Goal: Submit feedback/report problem: Submit feedback/report problem

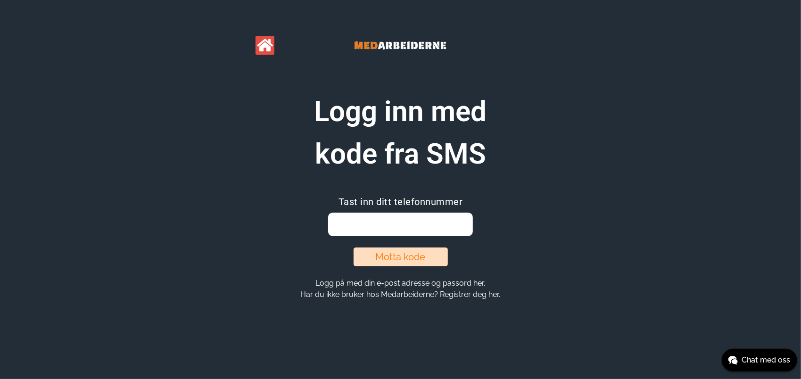
click at [353, 224] on input "email" at bounding box center [400, 225] width 145 height 24
type input "97515735"
click at [392, 252] on button "Motta kode" at bounding box center [401, 257] width 94 height 19
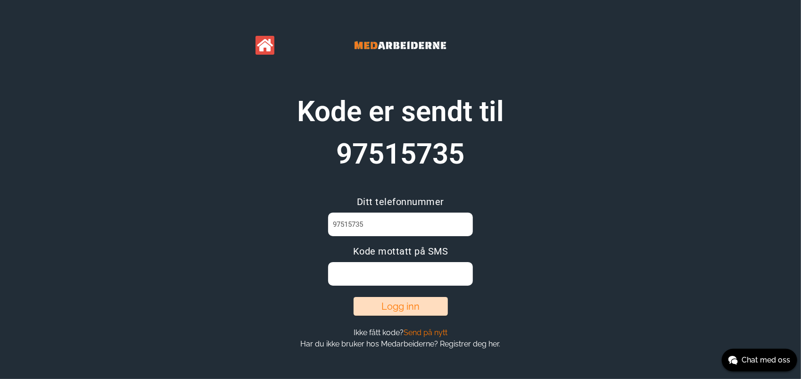
click at [384, 277] on input at bounding box center [400, 274] width 145 height 24
type input "XEURNA9R"
click at [396, 300] on button "Logg inn" at bounding box center [401, 306] width 94 height 19
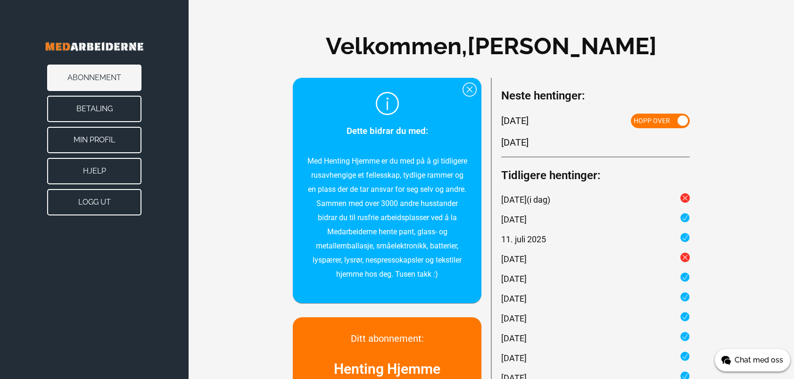
click at [735, 360] on span "Chat med oss" at bounding box center [759, 360] width 49 height 11
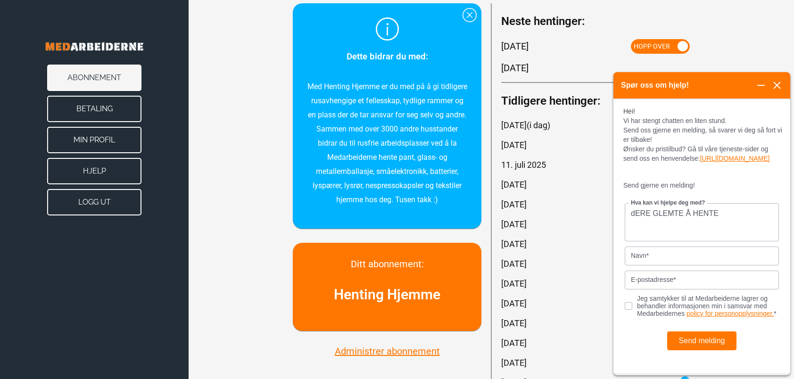
scroll to position [75, 0]
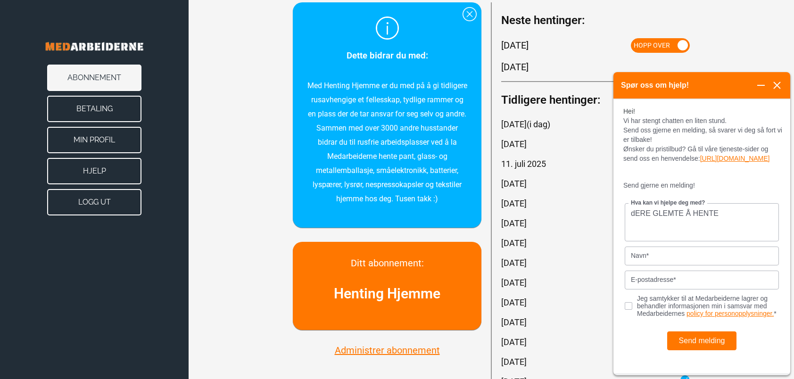
click at [625, 338] on div "Send melding" at bounding box center [702, 336] width 154 height 38
click at [726, 225] on textarea "dERE GLEMTE Å HENTE" at bounding box center [702, 222] width 154 height 38
type textarea "d"
type textarea "Dere glemte å hente avfall hjemme hos meg i dag."
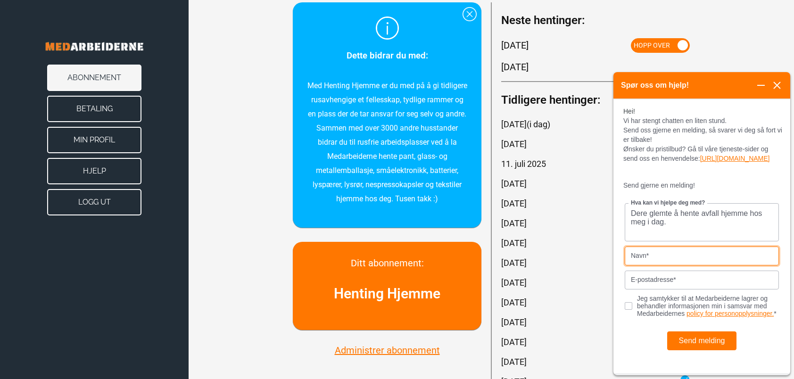
click at [716, 265] on input "Navn*" at bounding box center [702, 255] width 154 height 19
type input "[PERSON_NAME]"
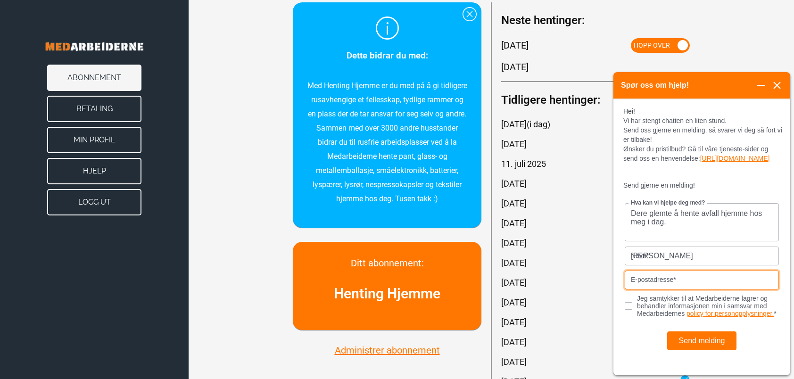
type input "[EMAIL_ADDRESS][DOMAIN_NAME]"
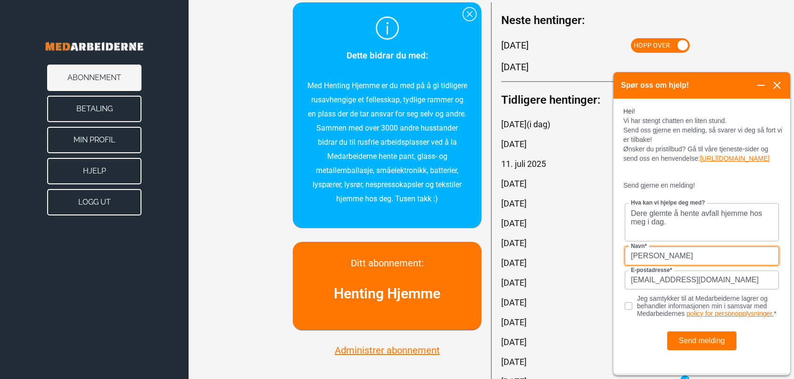
scroll to position [6, 0]
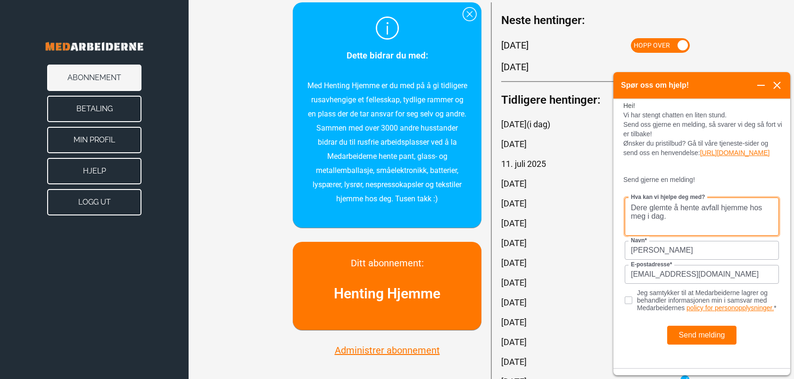
click at [680, 225] on textarea "Dere glemte å hente avfall hjemme hos meg i dag." at bounding box center [702, 216] width 154 height 38
drag, startPoint x: 688, startPoint y: 223, endPoint x: 681, endPoint y: 286, distance: 64.0
click at [681, 286] on form "Dere glemte å hente avfall hjemme hos meg i dag. Jeg satte det ut kl 08.00. Fik…" at bounding box center [701, 269] width 177 height 158
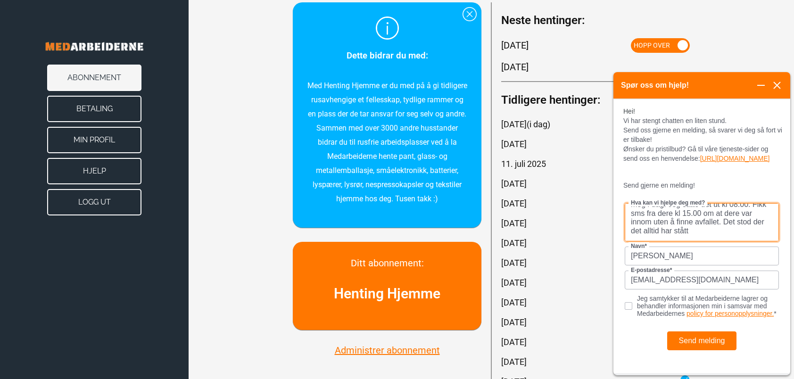
scroll to position [0, 0]
click at [737, 226] on textarea "Dere glemte å hente avfall hjemme hos meg i dag. Jeg satte det ut kl 08.00. Fik…" at bounding box center [702, 222] width 154 height 38
click at [688, 237] on textarea "Dere glemte å hente avfall hjemme hos meg i dag. Jeg satte det ut kl 08.00. Fik…" at bounding box center [702, 222] width 154 height 38
click at [743, 238] on textarea "Dere glemte å hente avfall hjemme hos meg i dag. Jeg satte det ut kl 08.00. Fik…" at bounding box center [702, 222] width 154 height 38
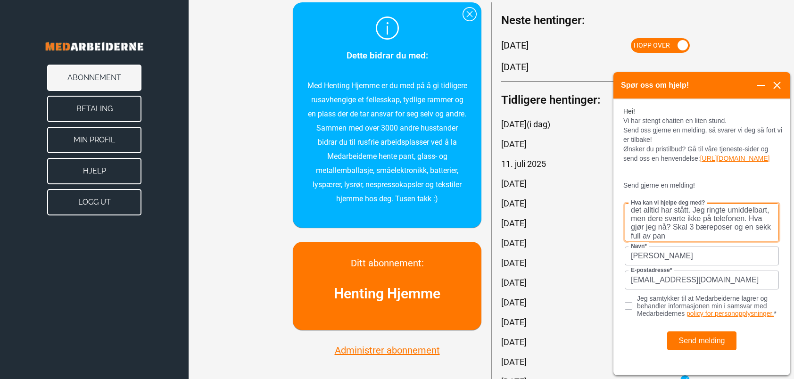
scroll to position [47, 0]
type textarea "Dere glemte å hente avfall hjemme hos meg i dag. Jeg satte det ut kl 08.00. Fik…"
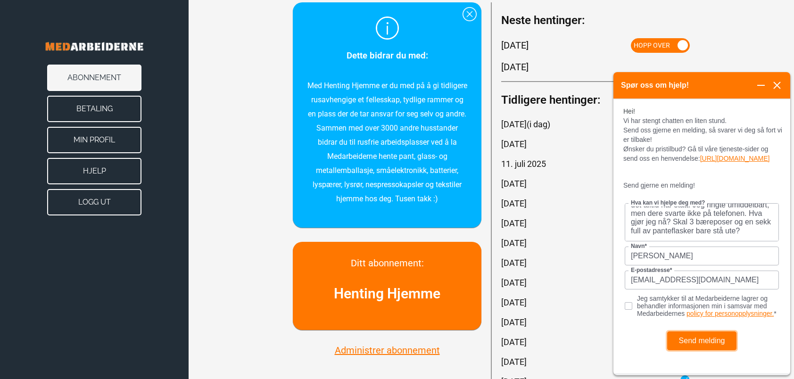
click at [695, 350] on button "Send melding" at bounding box center [702, 340] width 70 height 19
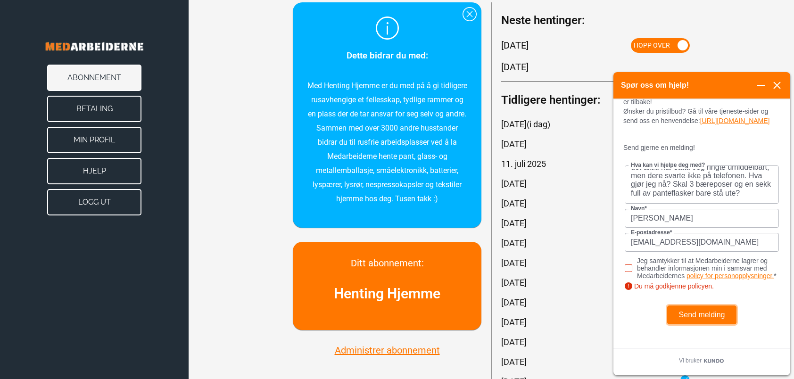
scroll to position [40, 0]
click at [627, 270] on input "Jeg samtykker til at Medarbeiderne lagrer og behandler informasjonen min i sams…" at bounding box center [633, 267] width 17 height 6
checkbox input "true"
click at [693, 324] on button "Send melding" at bounding box center [702, 314] width 70 height 19
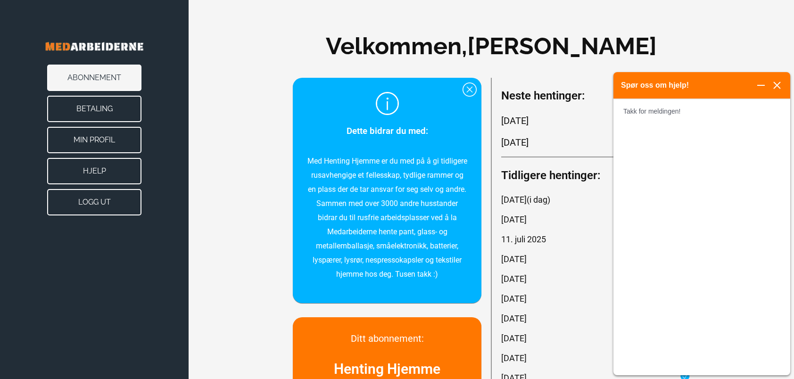
scroll to position [3, 0]
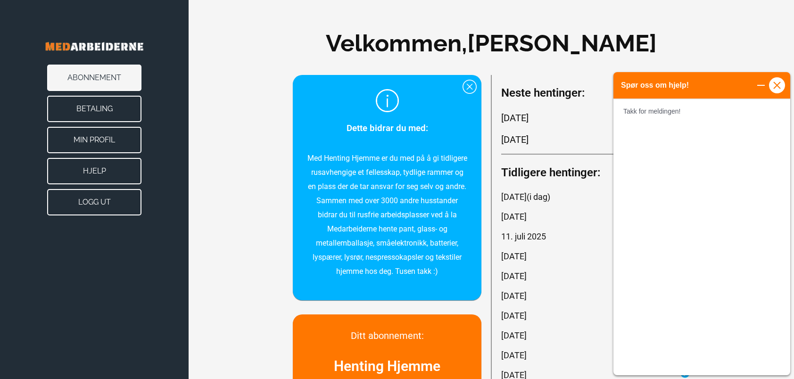
click at [778, 79] on button "Steng" at bounding box center [777, 85] width 16 height 16
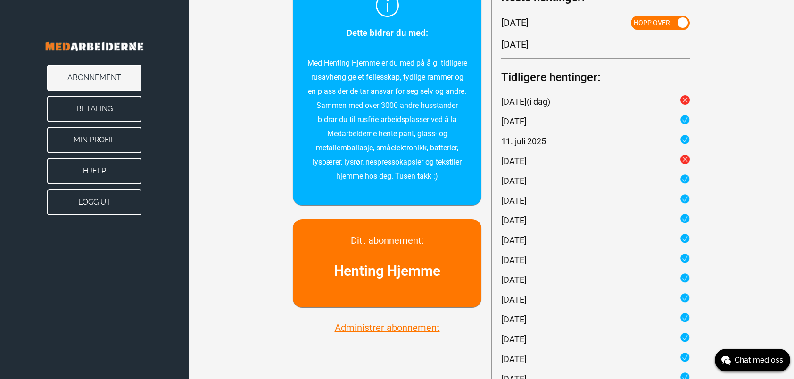
scroll to position [0, 0]
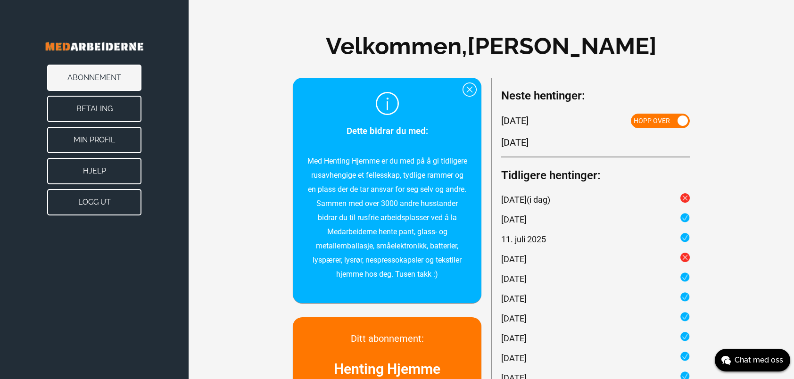
click at [72, 173] on button "Hjelp" at bounding box center [94, 171] width 94 height 26
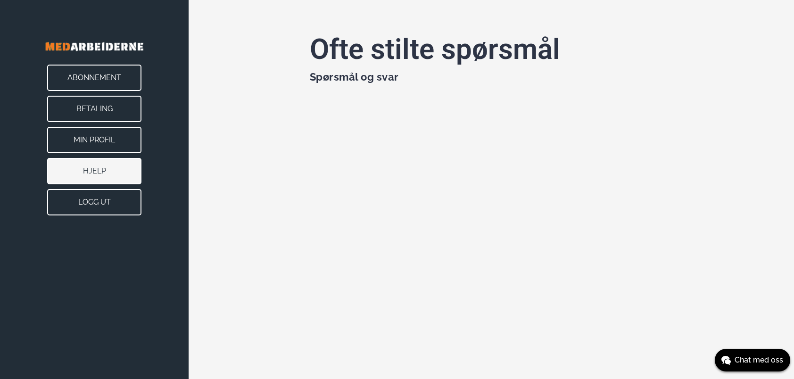
click at [92, 140] on button "Min Profil" at bounding box center [94, 140] width 94 height 26
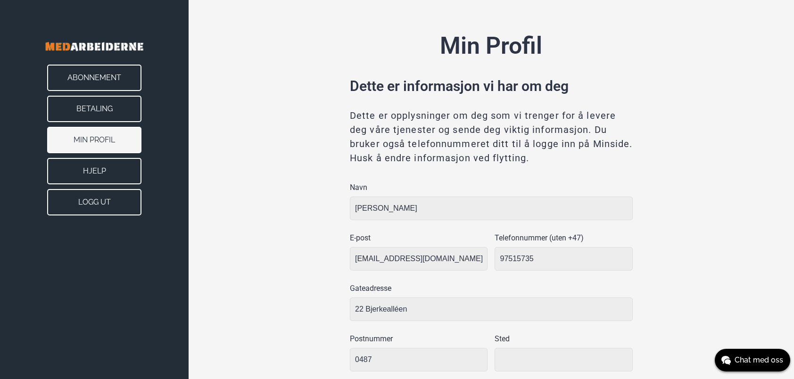
type input "[GEOGRAPHIC_DATA]"
click at [94, 106] on button "Betaling" at bounding box center [94, 109] width 94 height 26
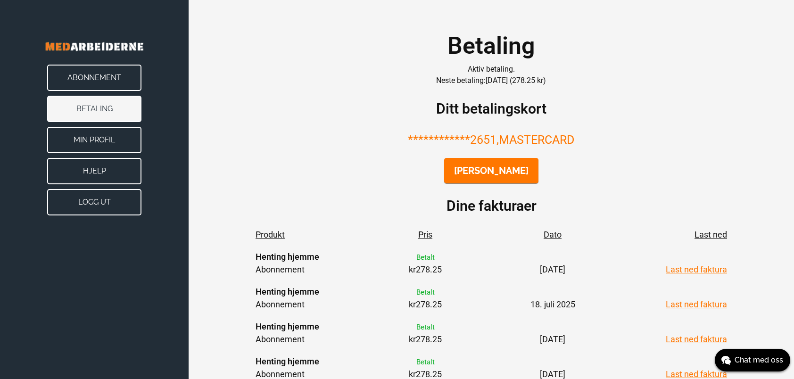
click at [99, 75] on button "Abonnement" at bounding box center [94, 78] width 94 height 26
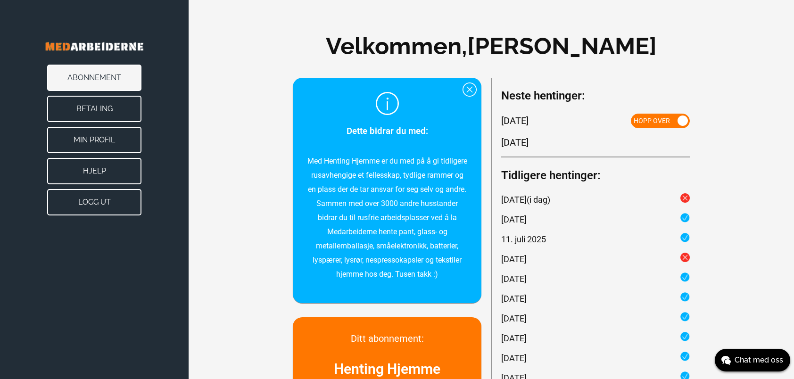
click at [77, 202] on button "Logg ut" at bounding box center [94, 202] width 94 height 26
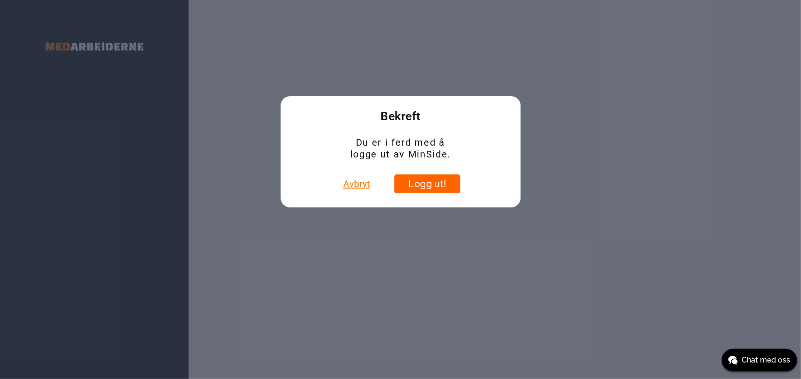
click at [415, 182] on button "Logg ut!" at bounding box center [428, 183] width 66 height 19
